Goal: Find contact information: Find contact information

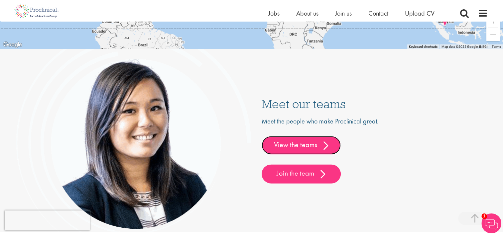
click at [313, 149] on link "View the teams" at bounding box center [301, 145] width 79 height 19
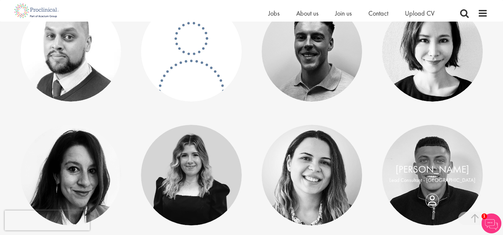
scroll to position [2494, 0]
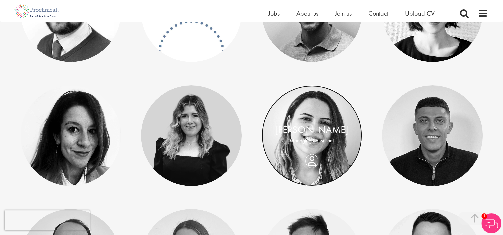
click at [286, 153] on link at bounding box center [312, 135] width 101 height 101
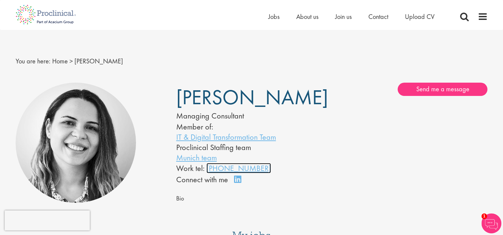
click at [246, 166] on link "[PHONE_NUMBER]" at bounding box center [238, 168] width 64 height 10
